Goal: Task Accomplishment & Management: Manage account settings

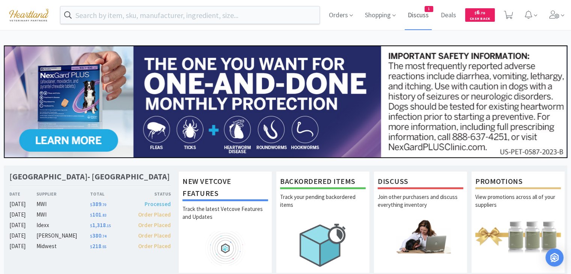
click at [421, 17] on span "Discuss" at bounding box center [418, 15] width 27 height 30
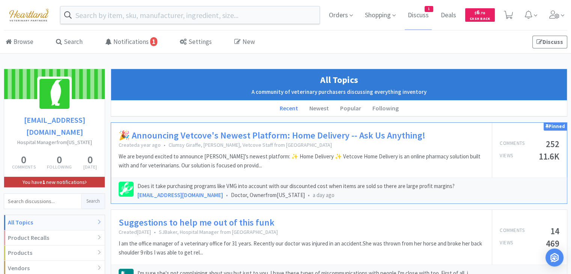
click at [57, 177] on link "You have 1 new notifications" at bounding box center [54, 182] width 101 height 11
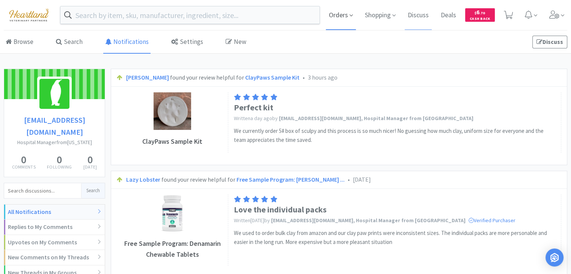
click at [338, 15] on span "Orders" at bounding box center [341, 15] width 30 height 30
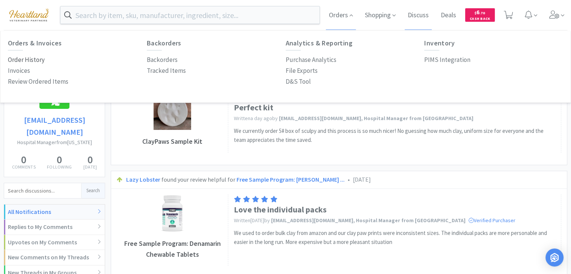
click at [25, 60] on p "Order History" at bounding box center [26, 60] width 37 height 10
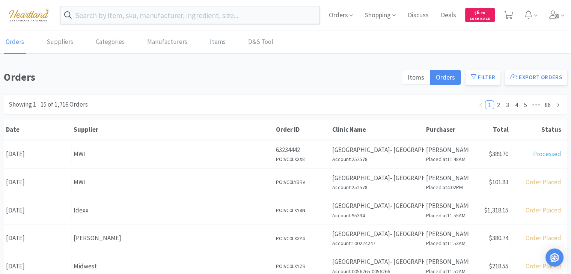
click at [545, 16] on div "Orders Shopping Discuss Discuss Deals Deals $ 6 . 70 Cash Back" at bounding box center [445, 15] width 245 height 30
click at [554, 15] on icon at bounding box center [555, 15] width 11 height 8
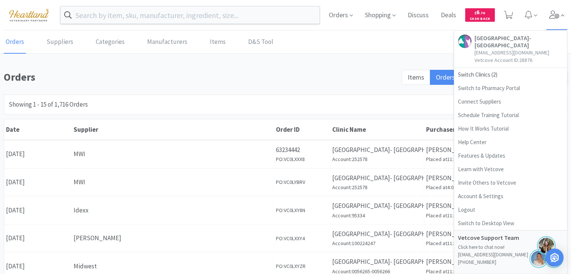
click at [554, 14] on icon at bounding box center [555, 15] width 11 height 8
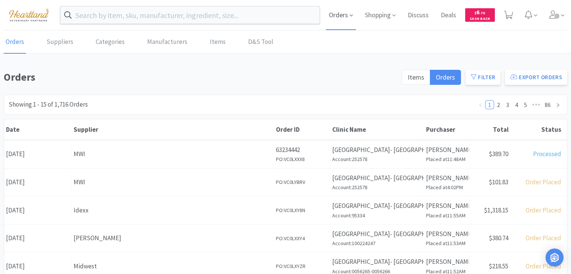
click at [347, 15] on span "Orders" at bounding box center [341, 15] width 30 height 30
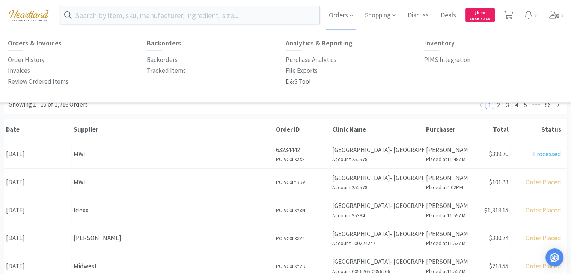
click at [296, 80] on p "D&S Tool" at bounding box center [298, 82] width 25 height 10
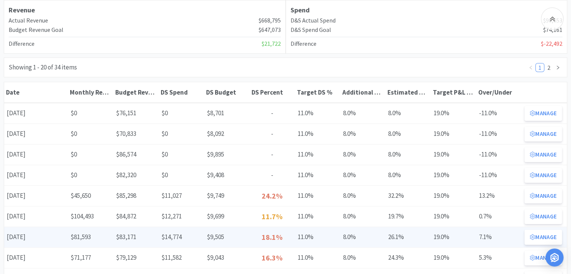
scroll to position [150, 0]
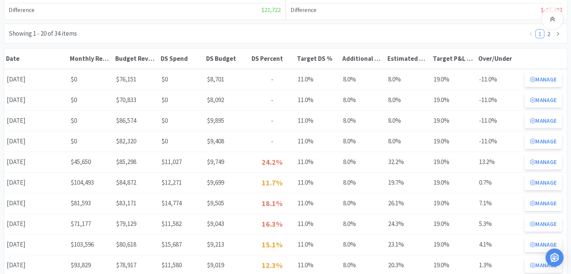
click at [526, 161] on button "Manage" at bounding box center [544, 162] width 38 height 15
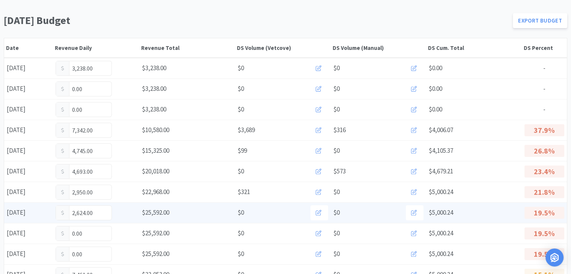
scroll to position [75, 0]
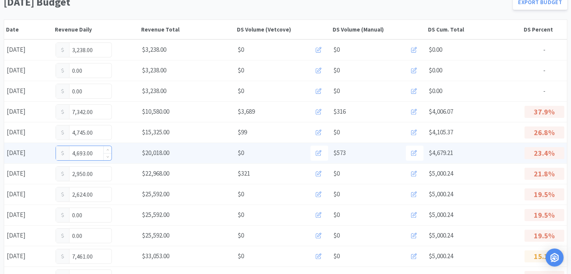
click at [97, 153] on input "4,693.00" at bounding box center [84, 153] width 56 height 14
type input "4"
type input "5,397"
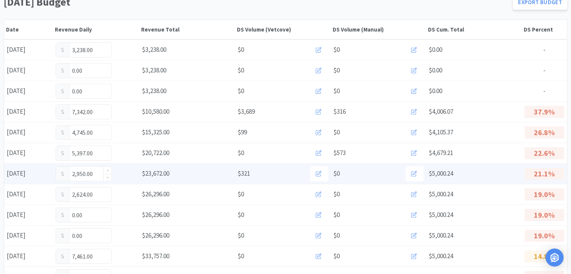
click at [95, 174] on input "2,950.00" at bounding box center [84, 174] width 56 height 14
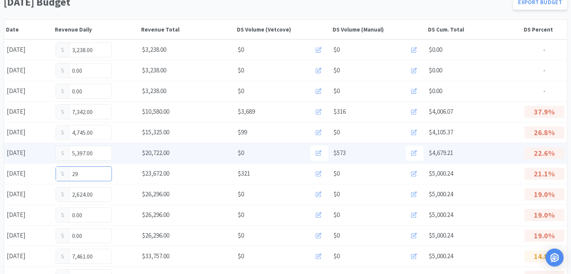
type input "2"
type input "3,105"
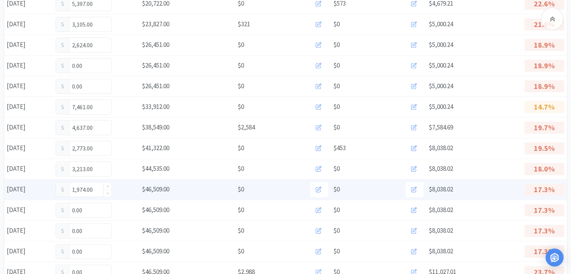
scroll to position [225, 0]
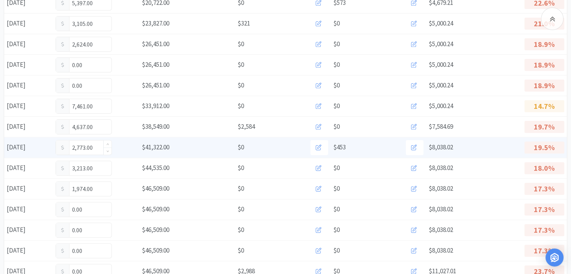
click at [98, 145] on input "2,773.00" at bounding box center [84, 147] width 56 height 14
type input "2"
type input "3,183"
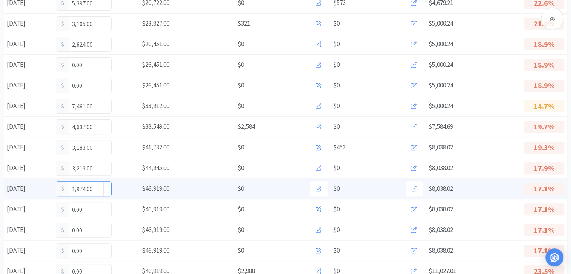
click at [95, 187] on input "1,974.00" at bounding box center [84, 189] width 56 height 14
type input "1"
type input "2,037"
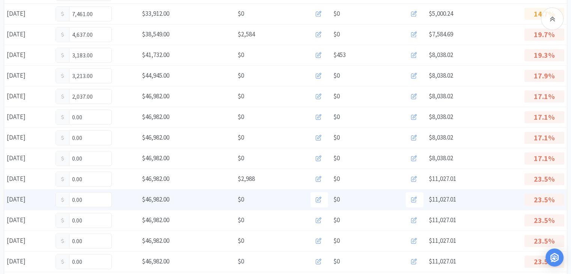
scroll to position [338, 0]
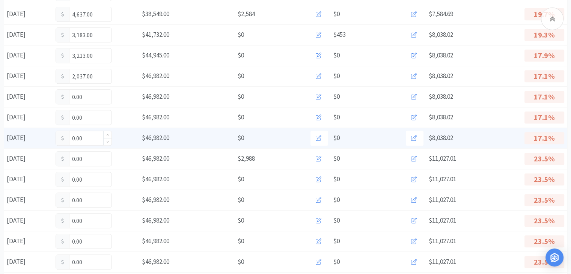
click at [94, 138] on input "0.00" at bounding box center [84, 138] width 56 height 14
type input "0"
type input "2,116"
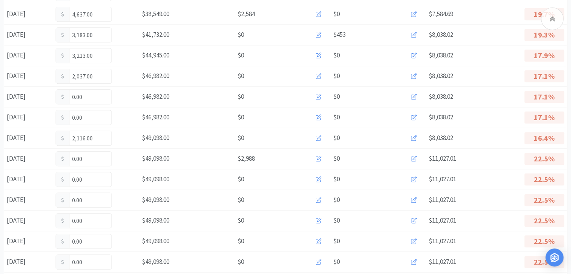
click at [96, 157] on input "0.00" at bounding box center [84, 159] width 56 height 14
type input "0"
type input "3,076"
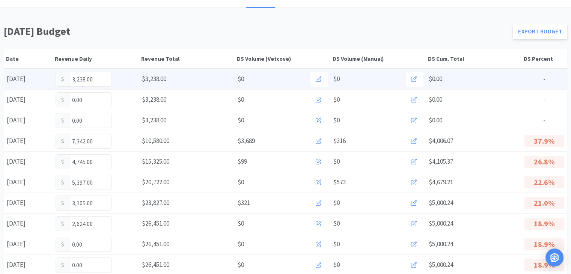
scroll to position [0, 0]
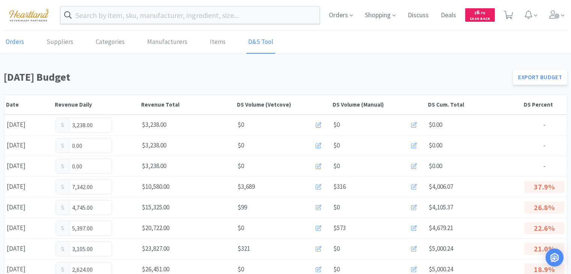
click at [12, 42] on link "Orders" at bounding box center [15, 42] width 22 height 23
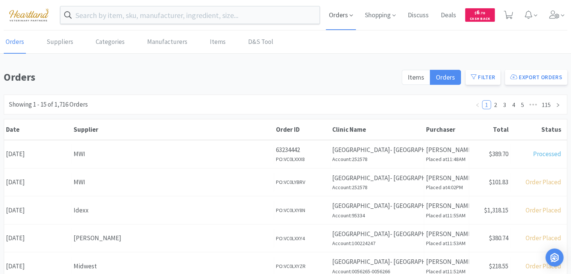
click at [343, 16] on span "Orders" at bounding box center [341, 15] width 30 height 30
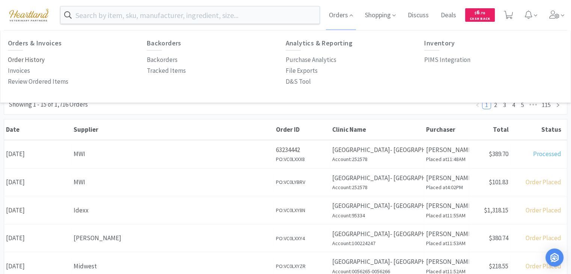
click at [29, 58] on p "Order History" at bounding box center [26, 60] width 37 height 10
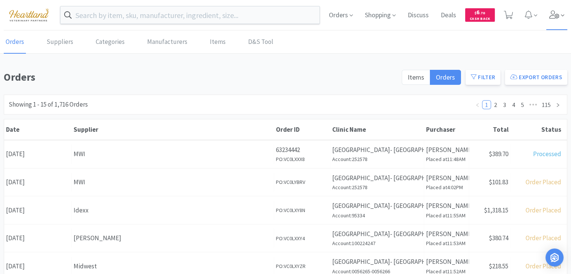
click at [558, 20] on span at bounding box center [557, 15] width 21 height 30
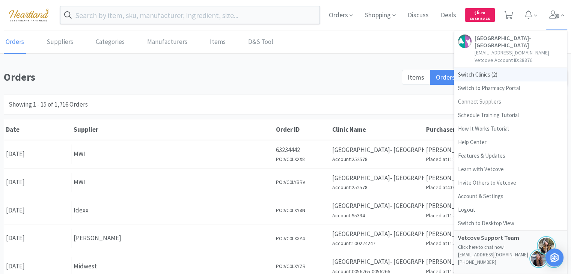
click at [484, 75] on span "Switch Clinics ( 2 )" at bounding box center [511, 75] width 113 height 14
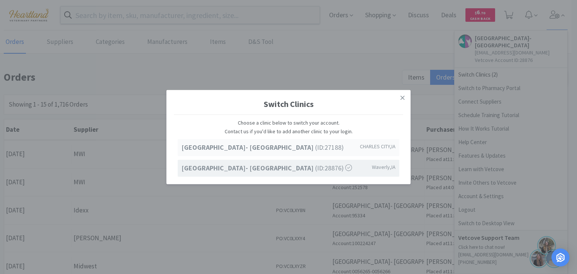
click at [312, 152] on span "[GEOGRAPHIC_DATA]- [GEOGRAPHIC_DATA] (ID: 27188 )" at bounding box center [262, 147] width 162 height 11
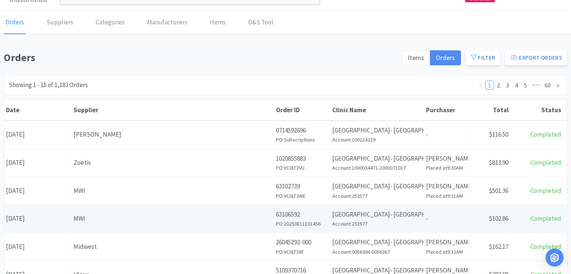
scroll to position [38, 0]
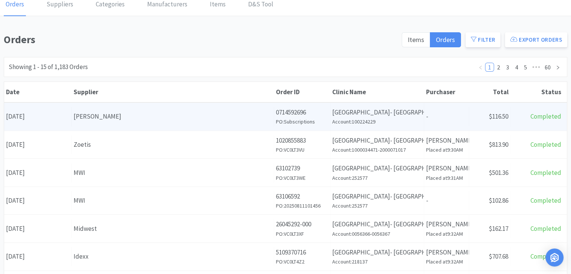
click at [505, 120] on div "Receipt Status $116.50" at bounding box center [490, 116] width 41 height 19
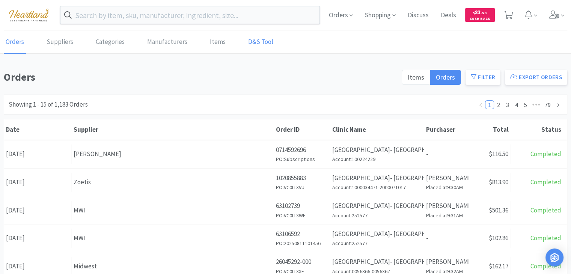
click at [249, 38] on link "D&S Tool" at bounding box center [260, 42] width 29 height 23
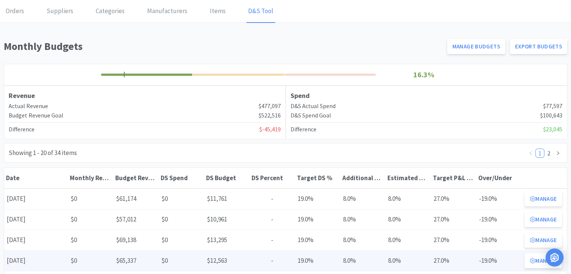
scroll to position [150, 0]
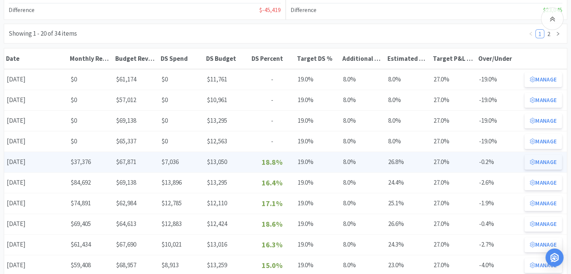
click at [536, 161] on button "Manage" at bounding box center [544, 162] width 38 height 15
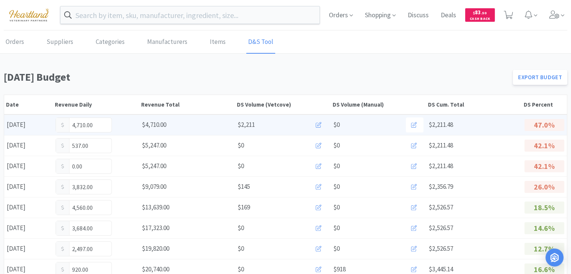
click at [318, 122] on icon at bounding box center [319, 125] width 6 height 6
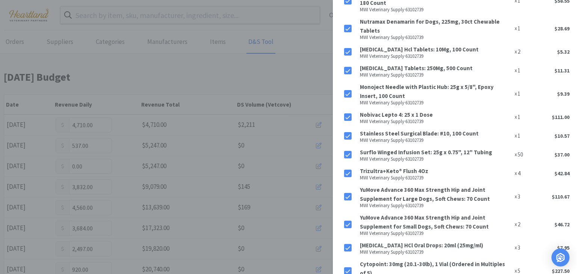
scroll to position [1569, 0]
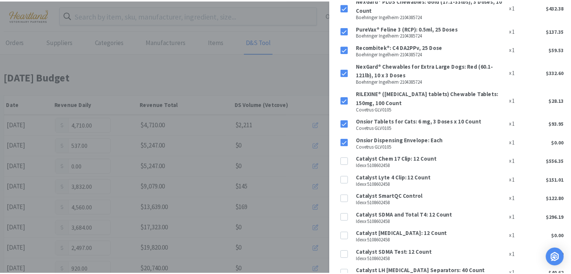
scroll to position [0, 0]
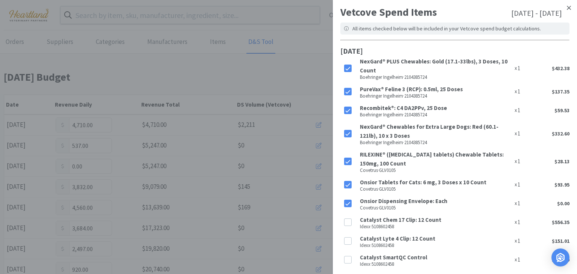
click at [567, 11] on icon at bounding box center [569, 8] width 4 height 7
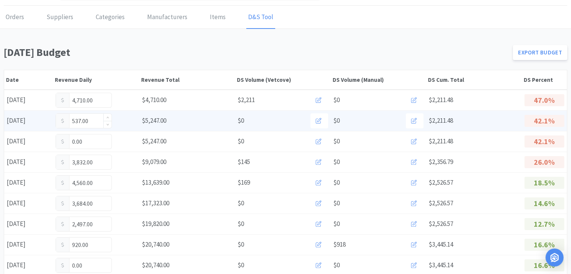
scroll to position [38, 0]
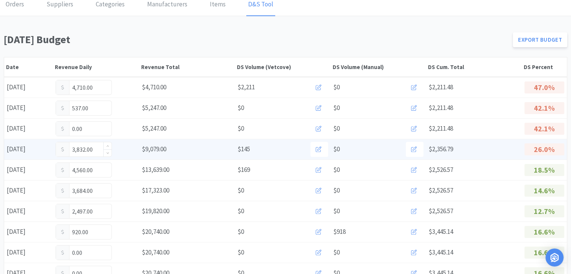
click at [99, 150] on input "3,832.00" at bounding box center [84, 149] width 56 height 14
type input "3"
type input "3,900"
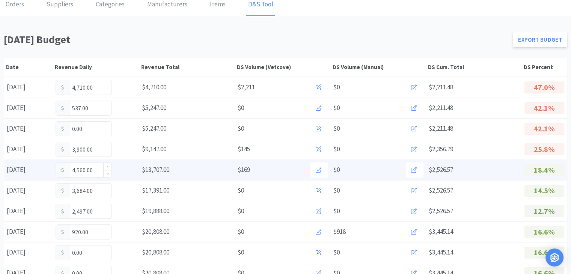
click at [93, 168] on input "4,560.00" at bounding box center [84, 170] width 56 height 14
type input "4,571"
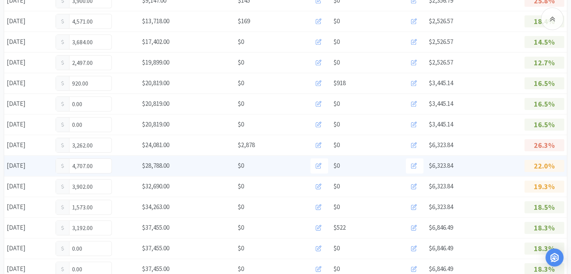
scroll to position [188, 0]
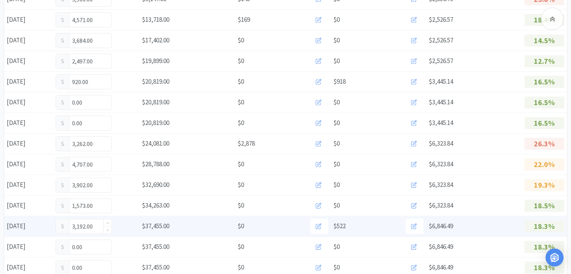
click at [97, 226] on input "3,192.00" at bounding box center [84, 226] width 56 height 14
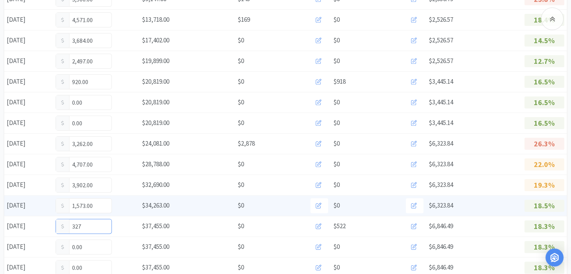
type input "3,275"
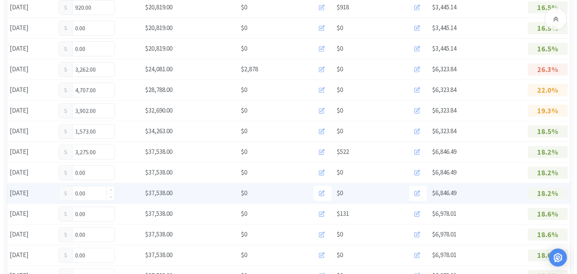
scroll to position [263, 0]
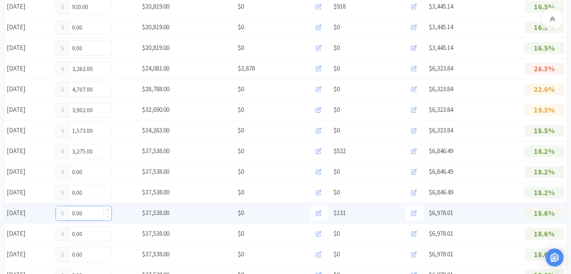
click at [98, 212] on input "0.00" at bounding box center [84, 213] width 56 height 14
type input "0"
type input "2,167"
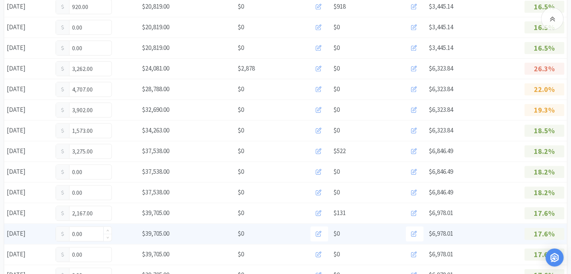
click at [92, 235] on input "0.00" at bounding box center [84, 234] width 56 height 14
type input "0"
type input "1,237"
click at [321, 233] on icon at bounding box center [319, 234] width 6 height 6
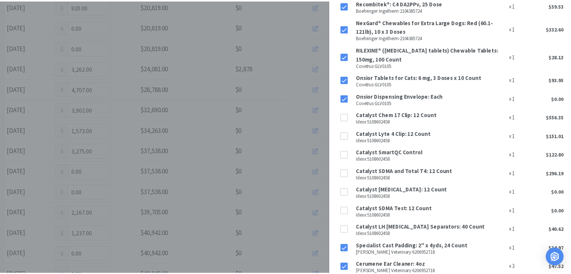
scroll to position [0, 0]
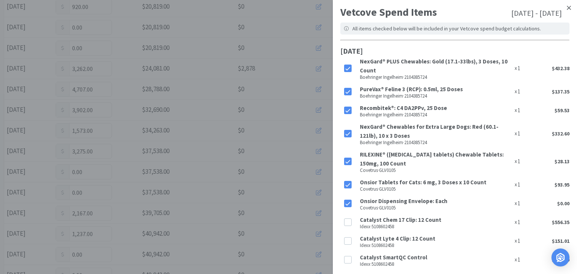
click at [567, 8] on icon at bounding box center [569, 8] width 4 height 7
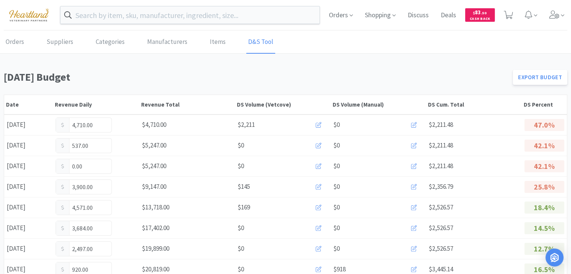
click at [259, 44] on link "D&S Tool" at bounding box center [260, 42] width 29 height 23
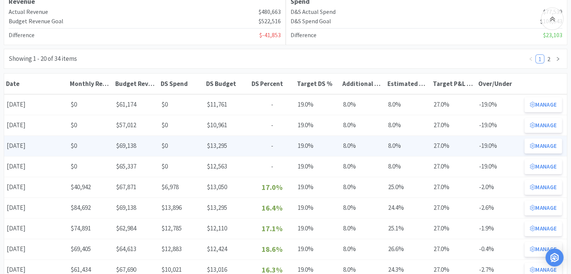
scroll to position [150, 0]
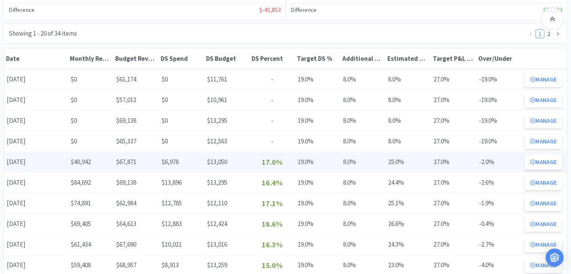
click at [176, 161] on span "$6,978" at bounding box center [170, 162] width 17 height 8
click at [212, 160] on span "$13,050" at bounding box center [217, 162] width 20 height 8
drag, startPoint x: 227, startPoint y: 163, endPoint x: 206, endPoint y: 161, distance: 21.2
click at [206, 161] on div "DS Budget $13,050" at bounding box center [226, 161] width 45 height 15
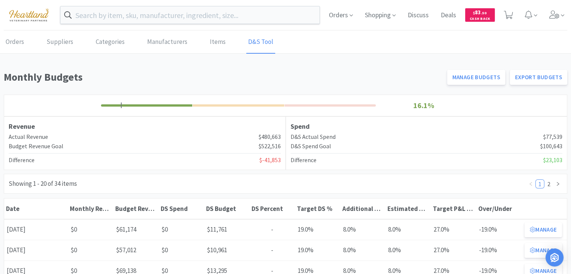
scroll to position [0, 0]
click at [551, 16] on icon at bounding box center [555, 15] width 10 height 8
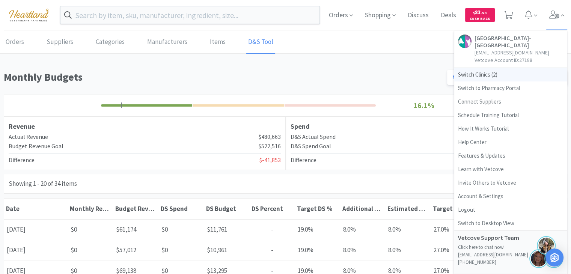
click at [475, 75] on span "Switch Clinics ( 2 )" at bounding box center [511, 75] width 113 height 14
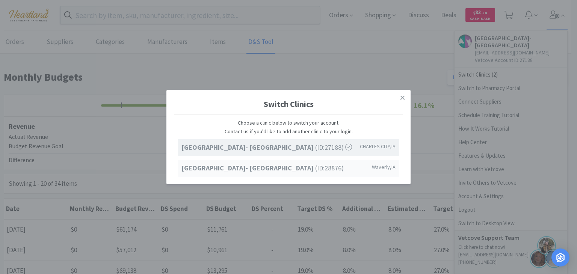
click at [309, 168] on span "Ave of the Saints Animal Hospital- Waverly (ID: 28876 )" at bounding box center [262, 168] width 162 height 11
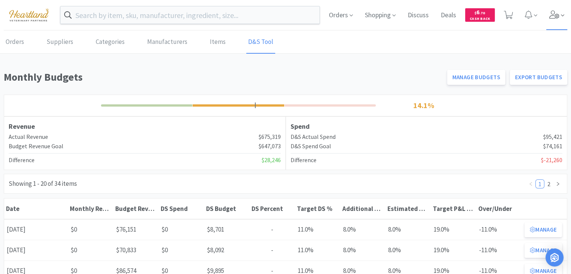
click at [558, 17] on icon at bounding box center [555, 15] width 10 height 8
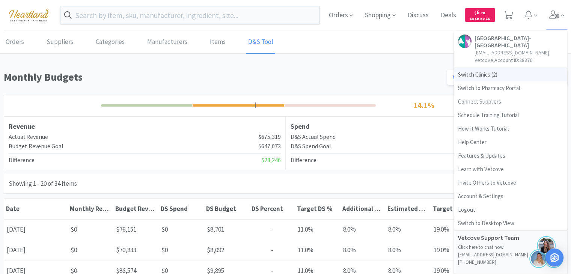
click at [467, 77] on span "Switch Clinics ( 2 )" at bounding box center [511, 75] width 113 height 14
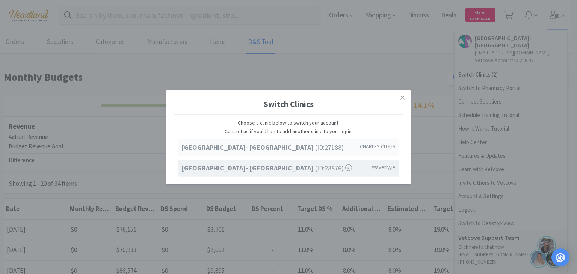
drag, startPoint x: 282, startPoint y: 148, endPoint x: 288, endPoint y: 146, distance: 7.0
click at [282, 148] on strong "[GEOGRAPHIC_DATA]- [GEOGRAPHIC_DATA]" at bounding box center [248, 147] width 134 height 9
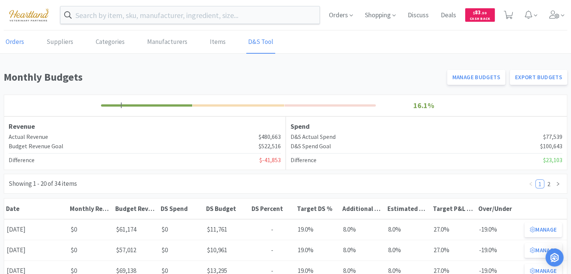
click at [12, 35] on link "Orders" at bounding box center [15, 42] width 22 height 23
